Goal: Find specific page/section: Find specific page/section

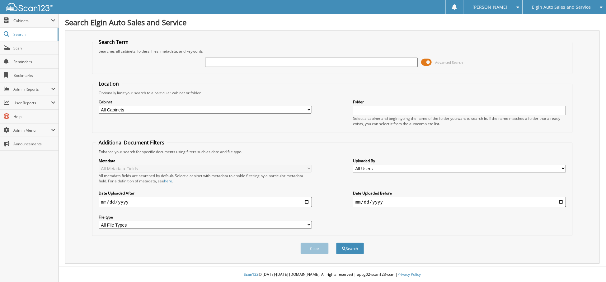
click at [549, 9] on span "Elgin Auto Sales and Service" at bounding box center [561, 7] width 59 height 4
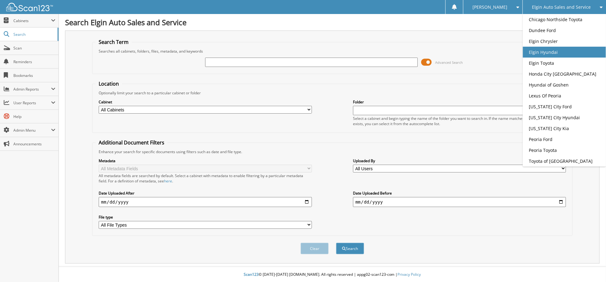
click at [554, 50] on link "Elgin Hyundai" at bounding box center [563, 52] width 83 height 11
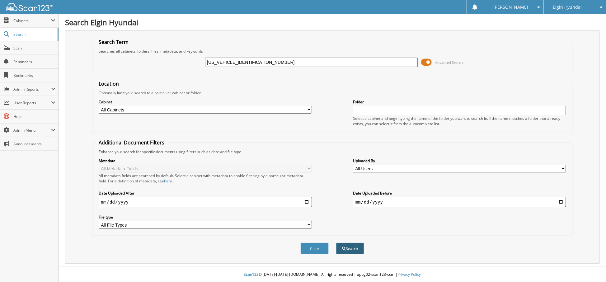
type input "[US_VEHICLE_IDENTIFICATION_NUMBER]"
click at [347, 243] on button "Search" at bounding box center [350, 249] width 28 height 12
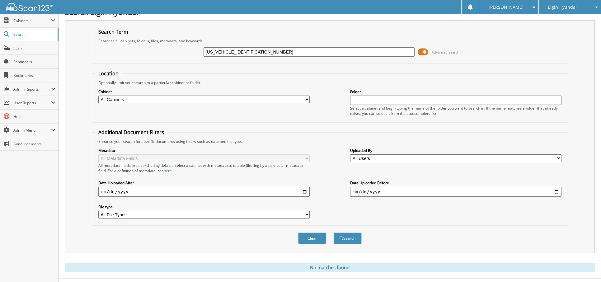
scroll to position [16, 0]
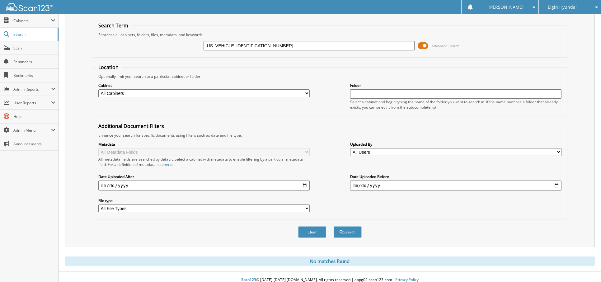
drag, startPoint x: 260, startPoint y: 45, endPoint x: 160, endPoint y: 44, distance: 100.5
click at [160, 44] on div "[US_VEHICLE_IDENTIFICATION_NUMBER] Advanced Search" at bounding box center [329, 45] width 469 height 17
paste input "B57057"
type input "[US_VEHICLE_IDENTIFICATION_NUMBER]"
click at [333, 226] on button "Search" at bounding box center [347, 232] width 28 height 12
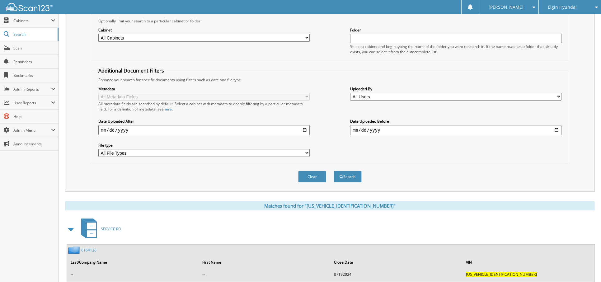
scroll to position [151, 0]
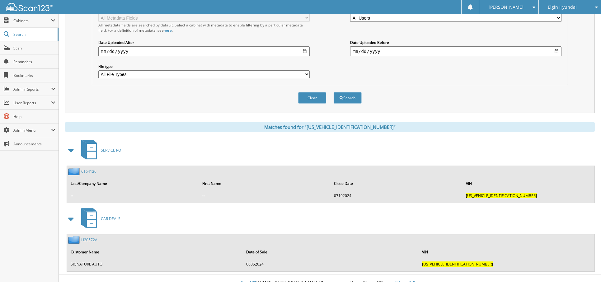
click at [90, 237] on link "H20572A" at bounding box center [89, 239] width 16 height 5
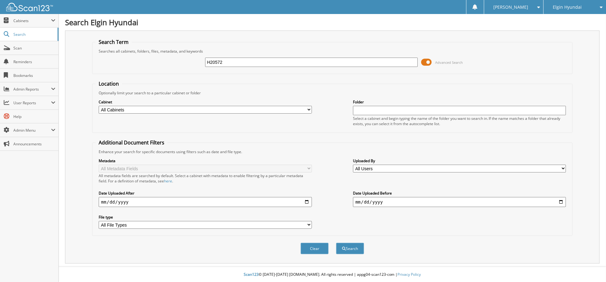
type input "H20572"
click at [336, 243] on button "Search" at bounding box center [350, 249] width 28 height 12
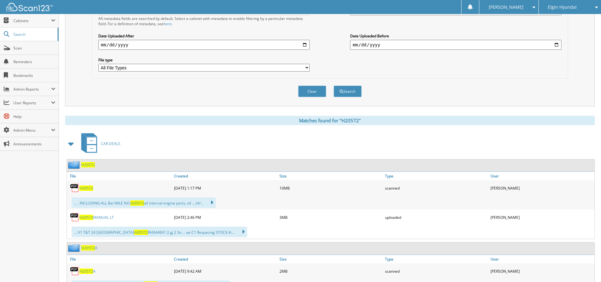
scroll to position [181, 0]
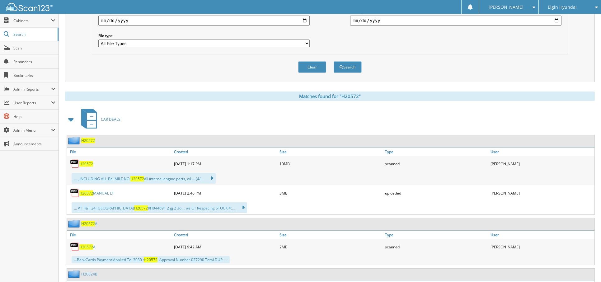
click at [84, 159] on div "H20572" at bounding box center [119, 163] width 105 height 12
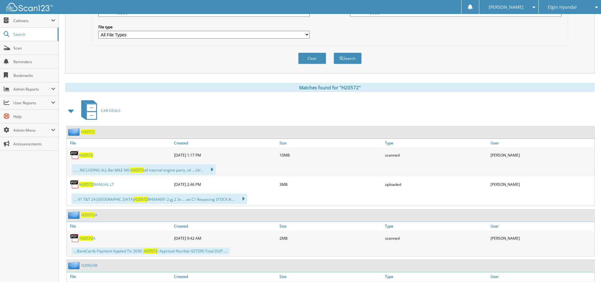
click at [89, 152] on span "H20572" at bounding box center [86, 154] width 14 height 5
